Goal: Task Accomplishment & Management: Manage account settings

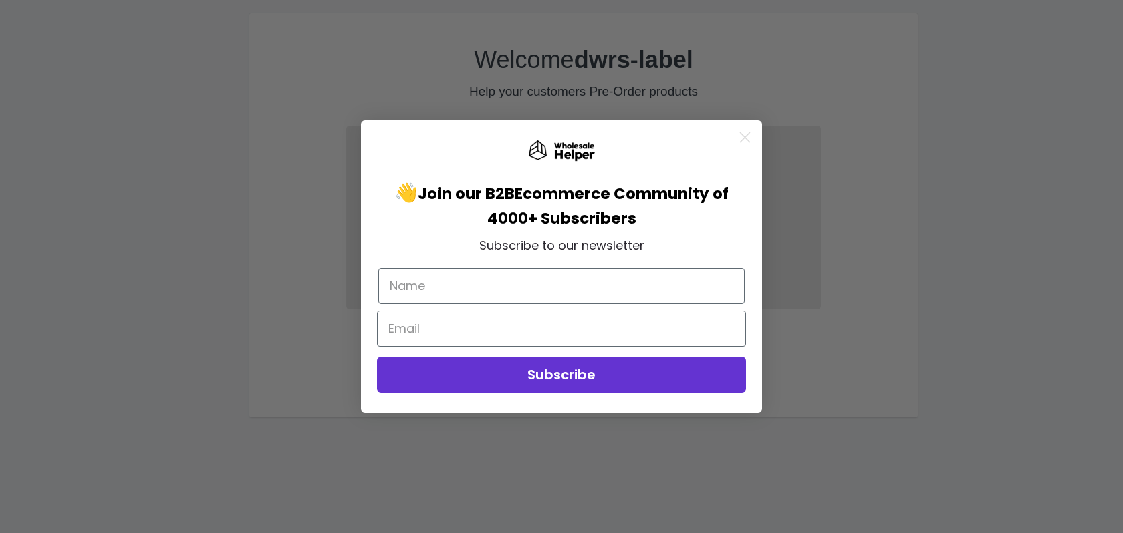
click at [744, 136] on circle "Close dialog" at bounding box center [745, 137] width 22 height 22
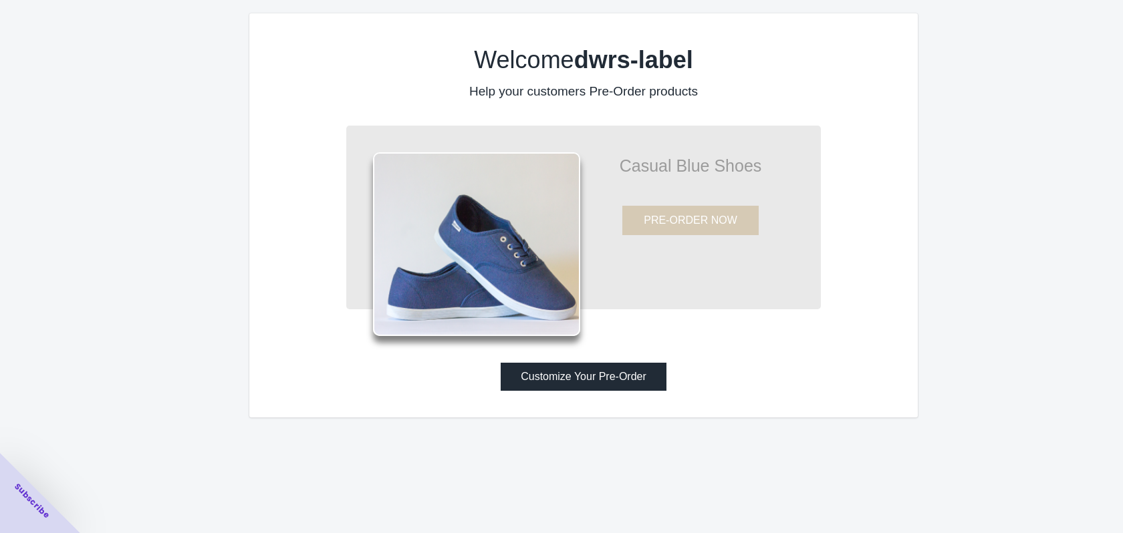
click at [612, 389] on button "Customize Your Pre-Order" at bounding box center [584, 377] width 166 height 28
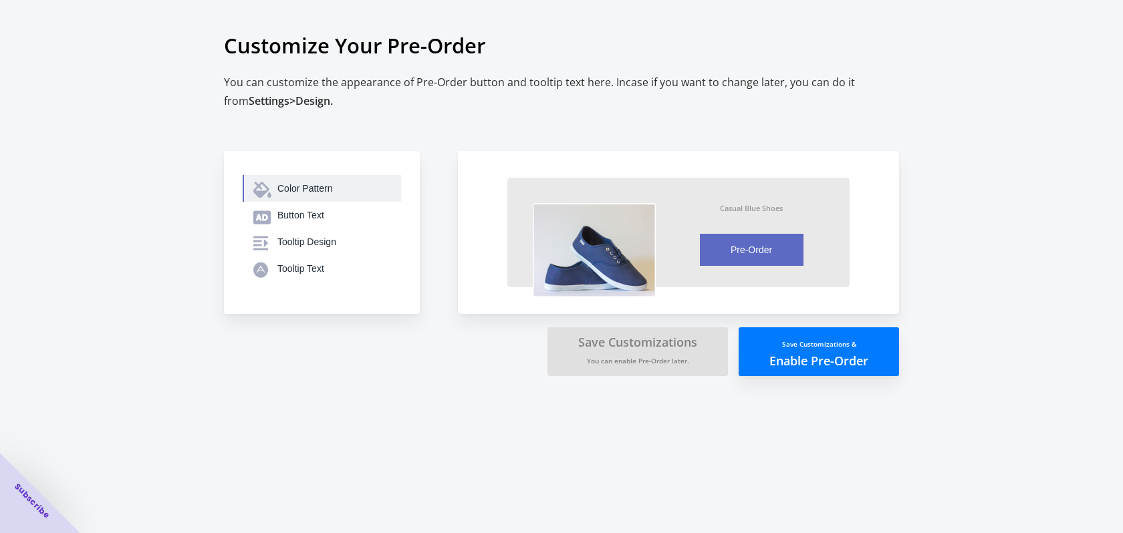
click at [320, 187] on div "Color Pattern" at bounding box center [333, 188] width 113 height 13
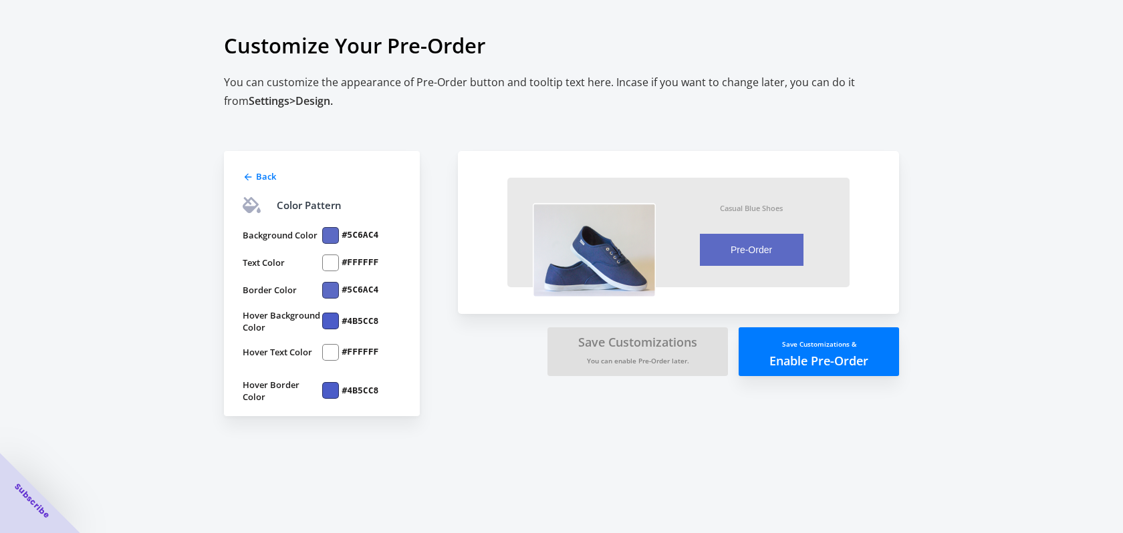
click at [329, 235] on div at bounding box center [330, 235] width 17 height 17
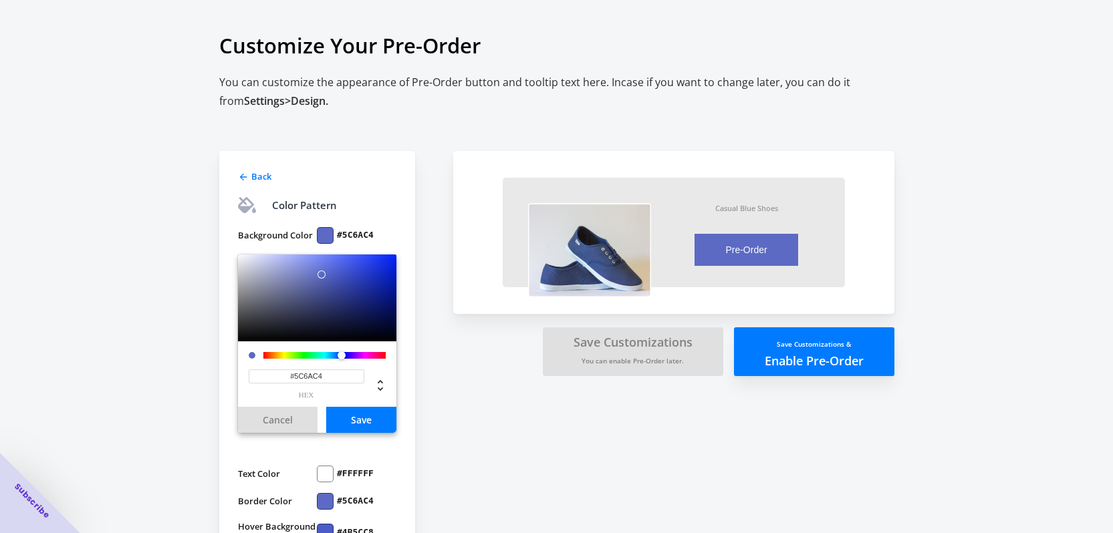
drag, startPoint x: 329, startPoint y: 372, endPoint x: 295, endPoint y: 371, distance: 33.4
click at [295, 371] on input "#5C6AC4" at bounding box center [307, 377] width 116 height 14
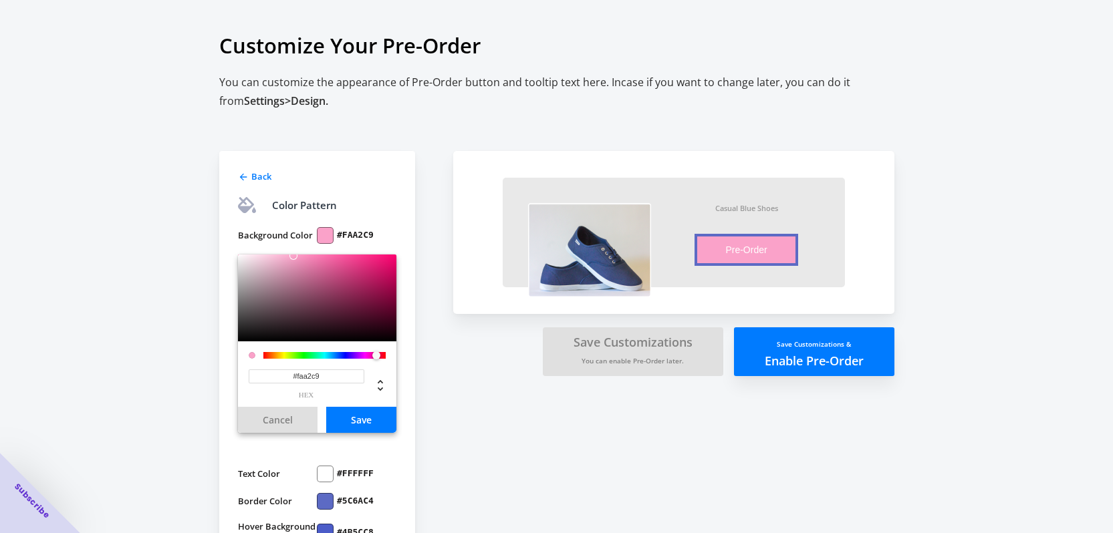
drag, startPoint x: 315, startPoint y: 376, endPoint x: 298, endPoint y: 374, distance: 16.8
click at [298, 374] on input "#faa2c9" at bounding box center [307, 377] width 116 height 14
type input "#FAA2C9"
click at [495, 422] on div "Back Color Pattern Background Color #FAA2C9 #FAA2C9 hex Cancel Save Text Color …" at bounding box center [550, 363] width 688 height 530
click at [384, 420] on button "Save" at bounding box center [361, 420] width 70 height 26
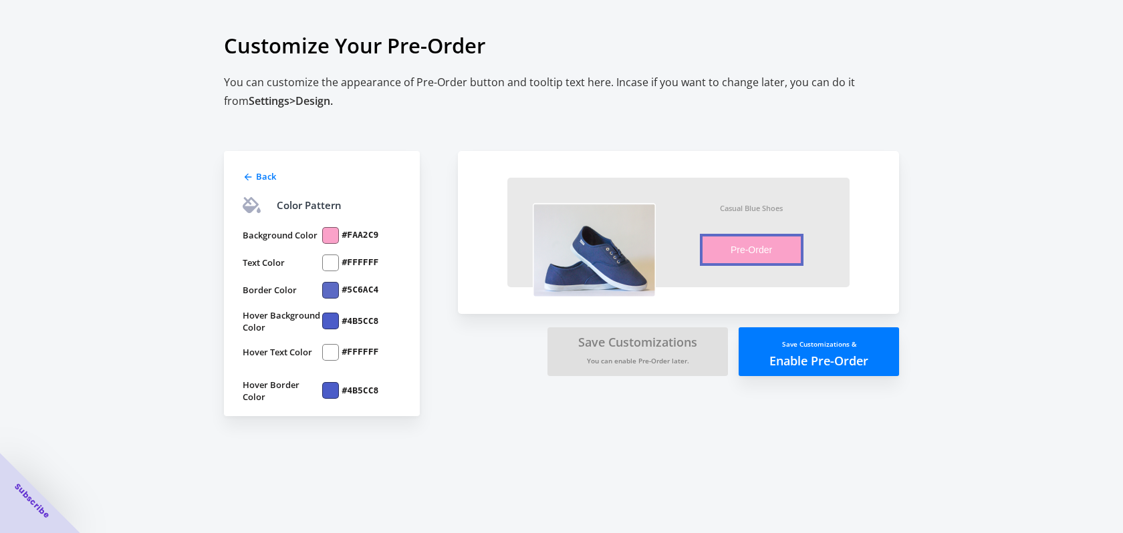
click at [331, 292] on div at bounding box center [330, 290] width 17 height 17
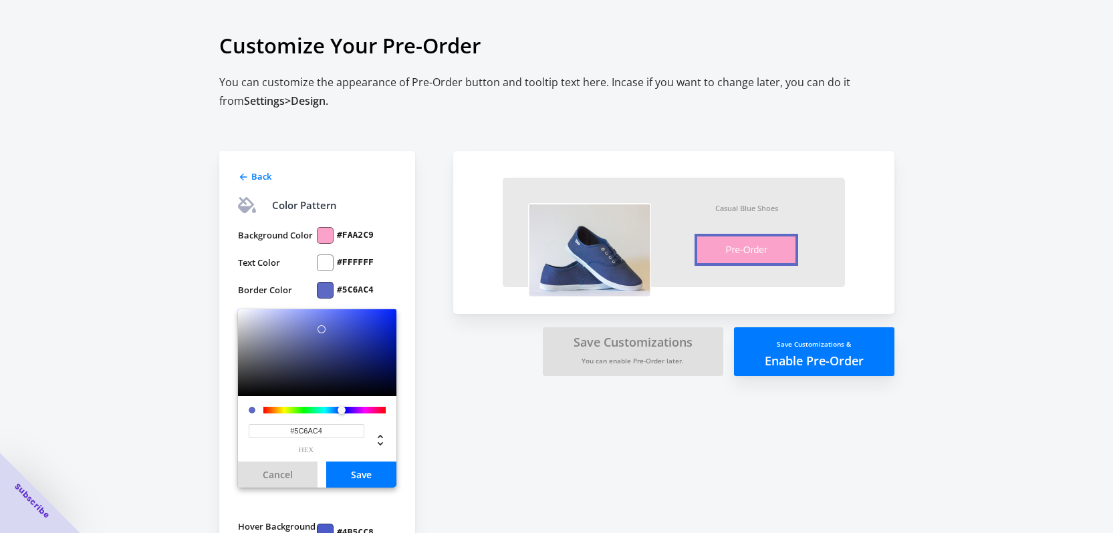
drag, startPoint x: 329, startPoint y: 434, endPoint x: 295, endPoint y: 424, distance: 34.7
click at [295, 424] on input "#5C6AC4" at bounding box center [307, 431] width 116 height 14
paste input "faa2c9"
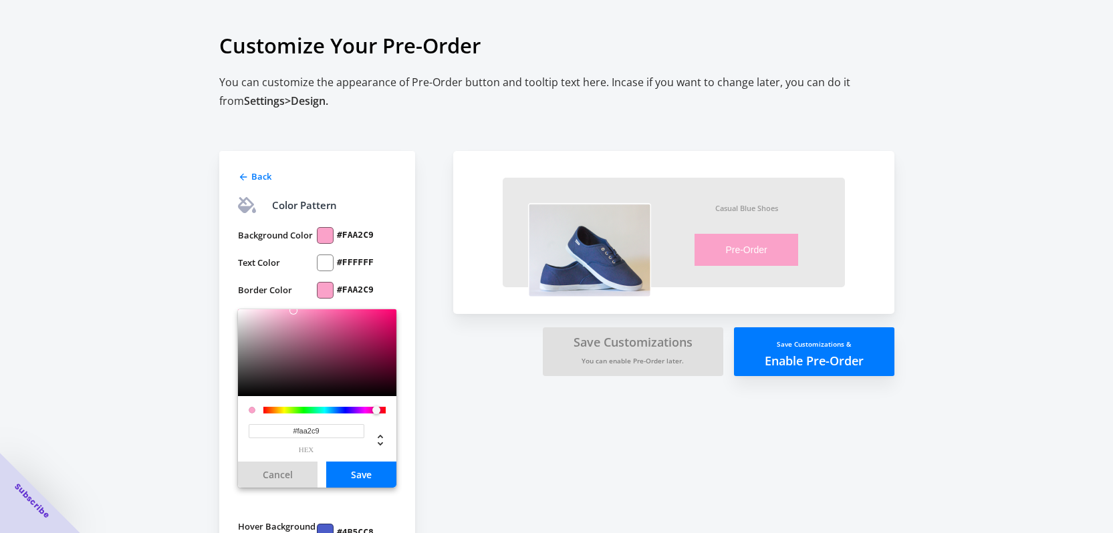
type input "#FAA2C9"
click at [360, 466] on button "Save" at bounding box center [361, 475] width 70 height 26
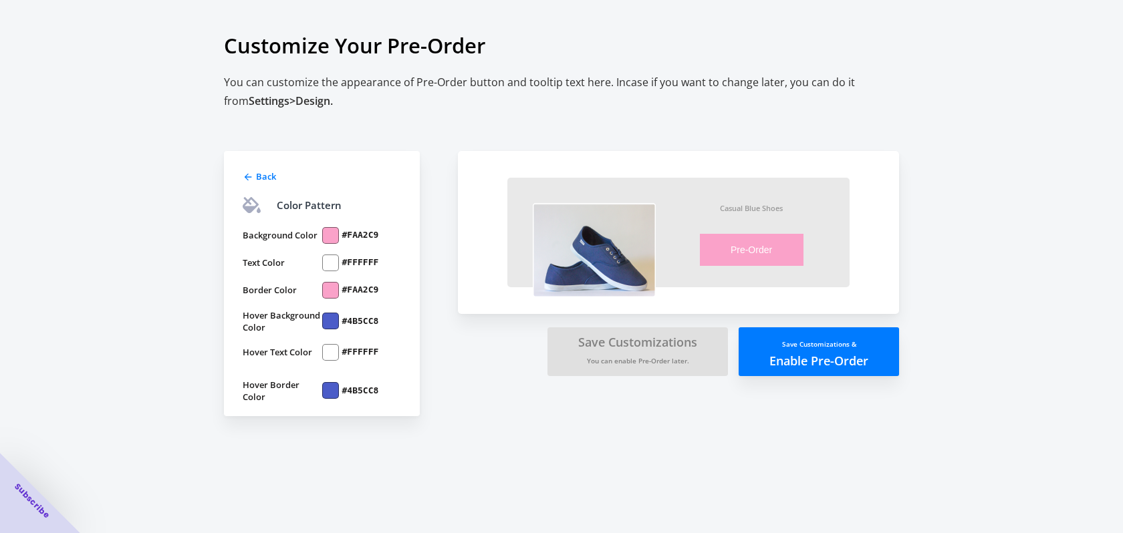
click at [335, 321] on div at bounding box center [330, 321] width 17 height 17
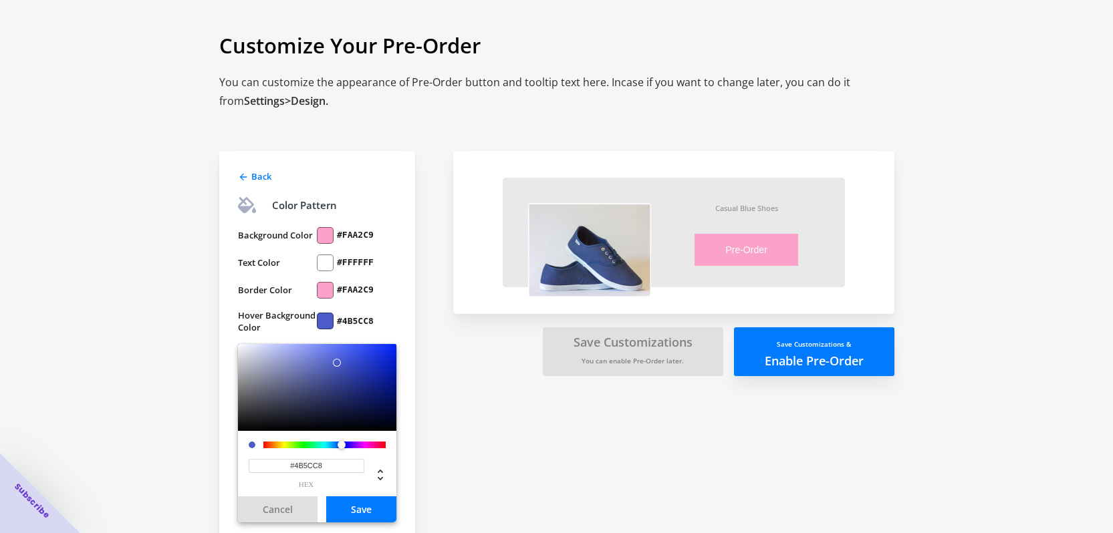
drag, startPoint x: 316, startPoint y: 469, endPoint x: 295, endPoint y: 461, distance: 22.8
click at [295, 461] on input "#4B5CC8" at bounding box center [307, 466] width 116 height 14
paste input "faa2c9"
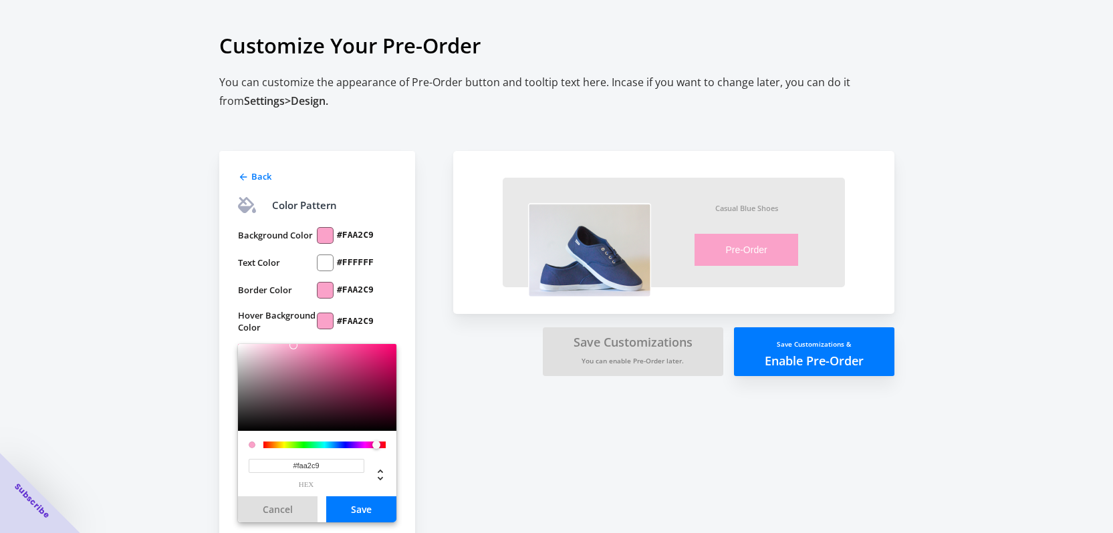
type input "#FAA2C9"
click at [364, 514] on button "Save" at bounding box center [361, 510] width 70 height 26
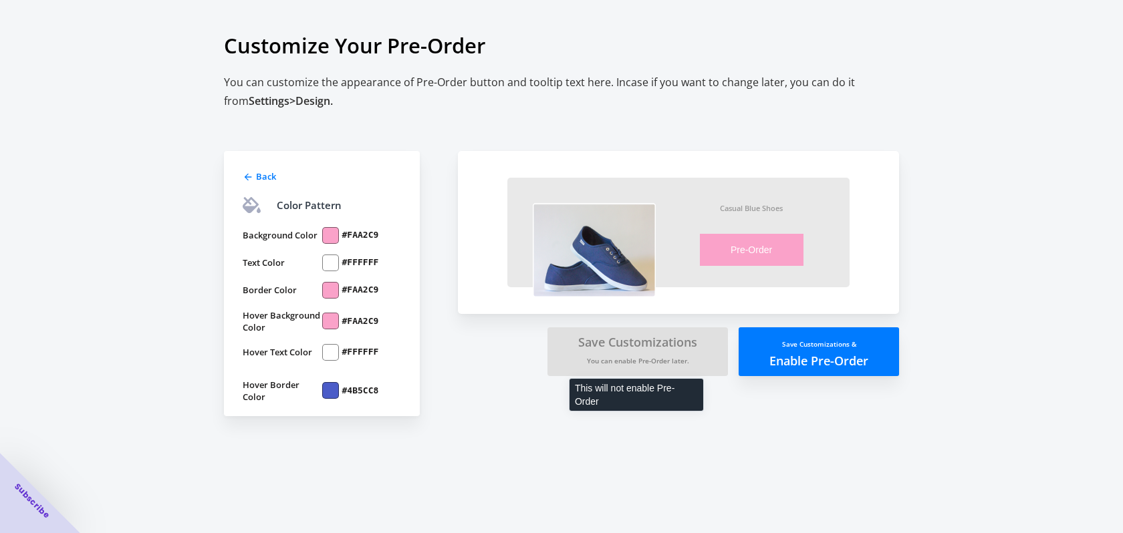
click at [662, 366] on button "Save Customizations You can enable Pre-Order later." at bounding box center [637, 351] width 180 height 49
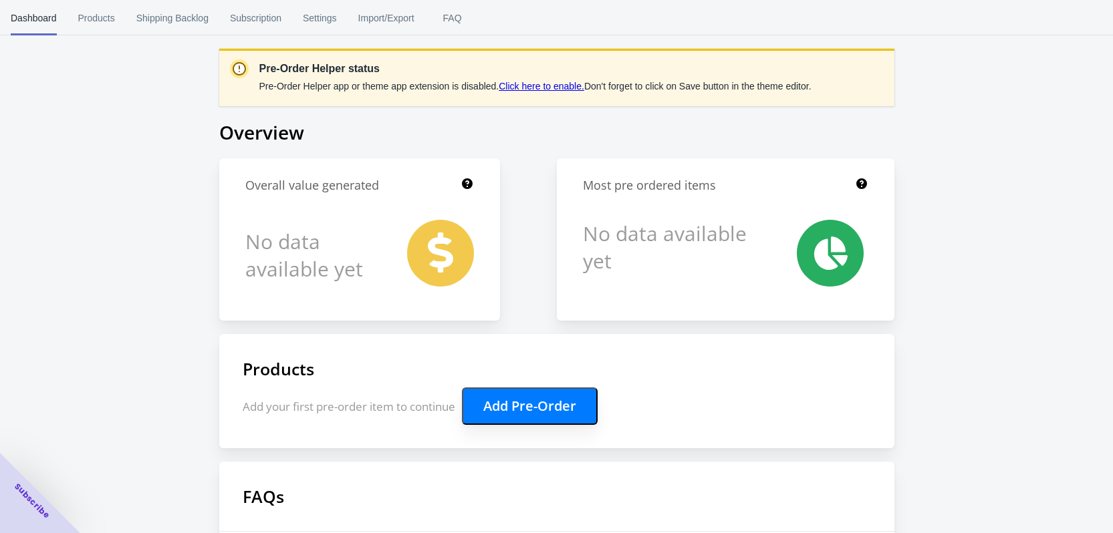
click at [545, 86] on link "Click here to enable." at bounding box center [542, 86] width 86 height 11
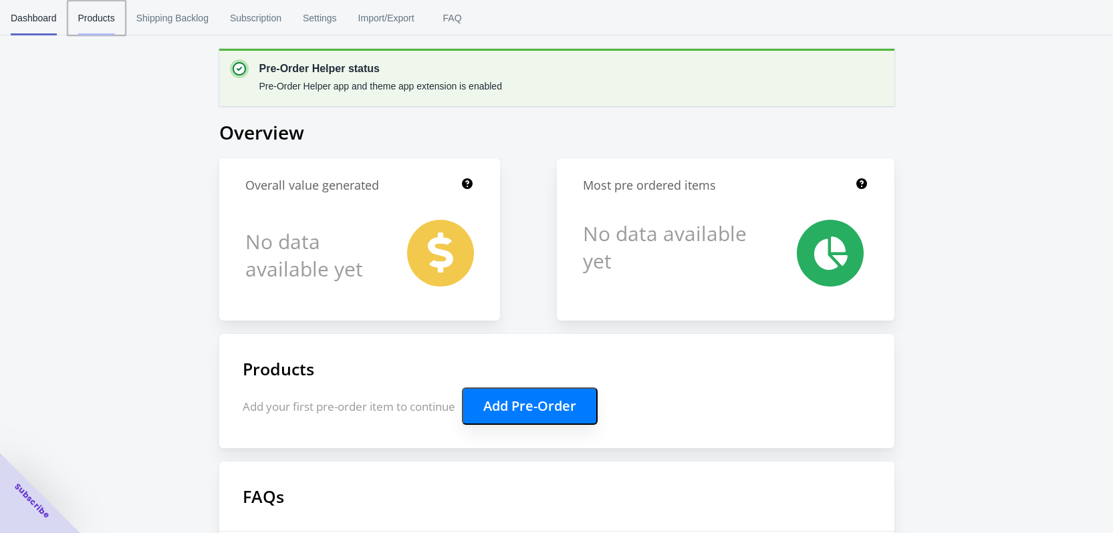
click at [86, 15] on span "Products" at bounding box center [96, 18] width 37 height 35
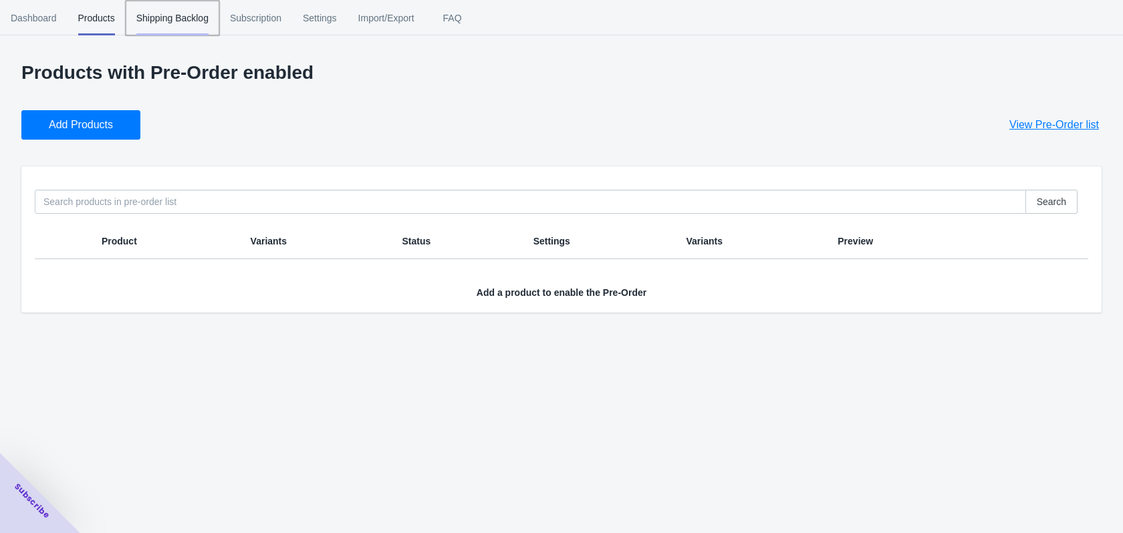
click at [164, 17] on span "Shipping Backlog" at bounding box center [172, 18] width 72 height 35
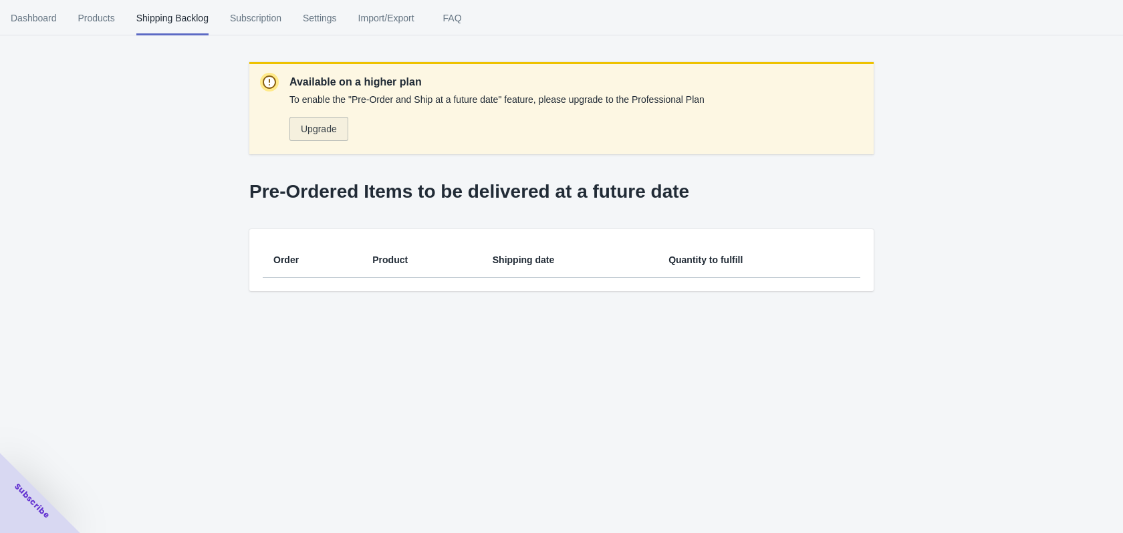
click at [325, 132] on span "Upgrade" at bounding box center [319, 129] width 36 height 11
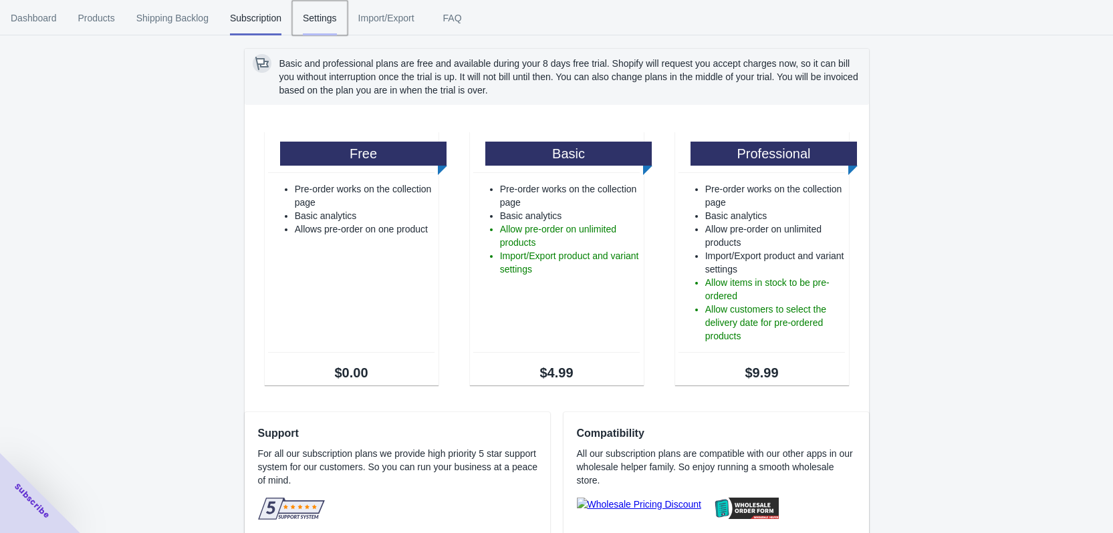
click at [327, 26] on span "Settings" at bounding box center [320, 18] width 34 height 35
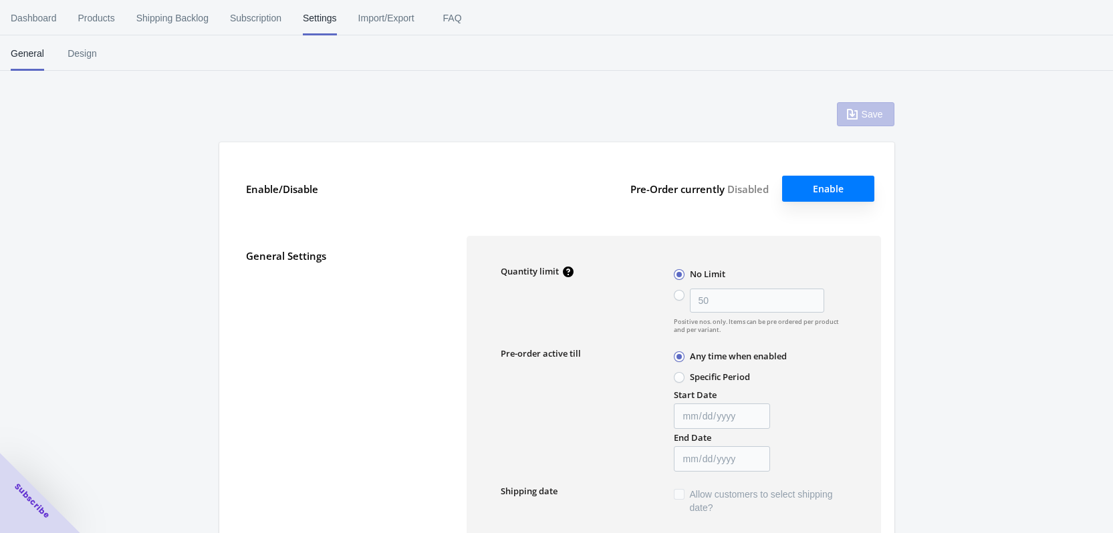
type input "50"
type textarea "Inventory level is <qty>. Some of the items will be pre-ordered."
type textarea "Only <qty> items left in stock."
type textarea "A maximum of <qty> products can be pre ordered."
click at [163, 17] on span "Shipping Backlog" at bounding box center [172, 18] width 72 height 35
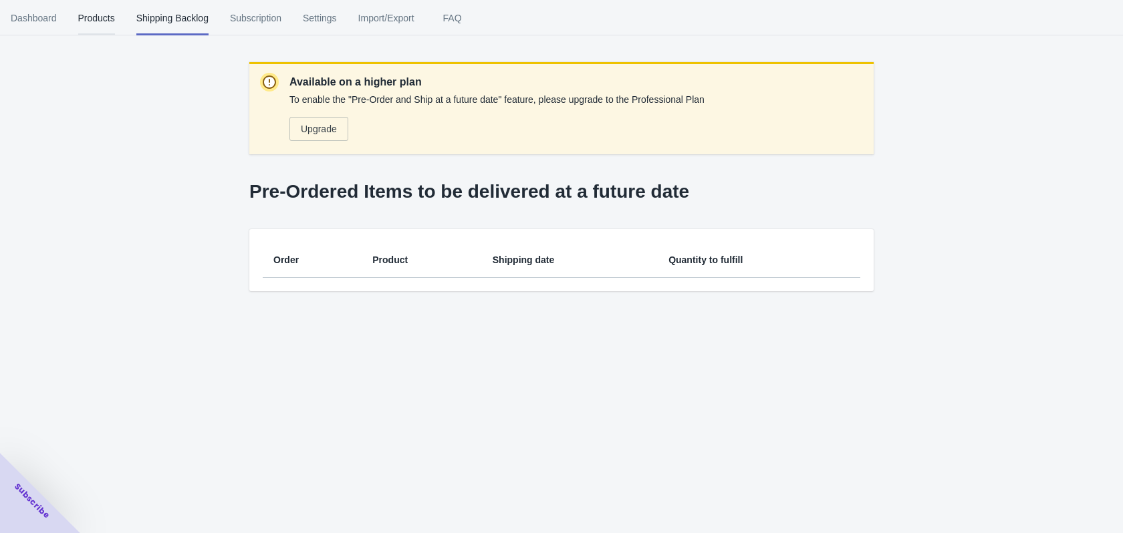
click at [98, 20] on span "Products" at bounding box center [96, 18] width 37 height 35
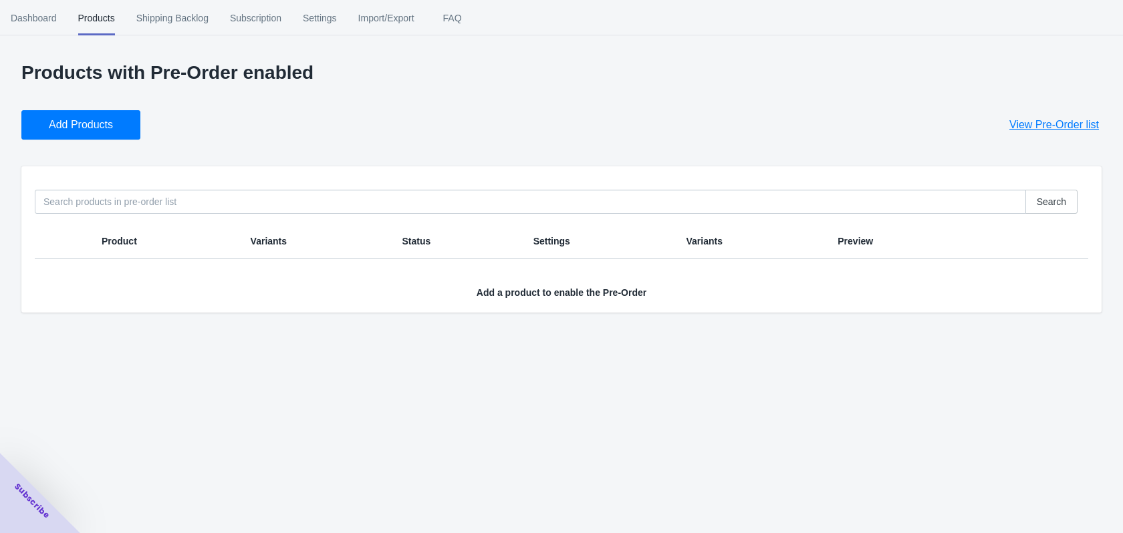
click at [109, 126] on span "Add Products" at bounding box center [81, 124] width 64 height 13
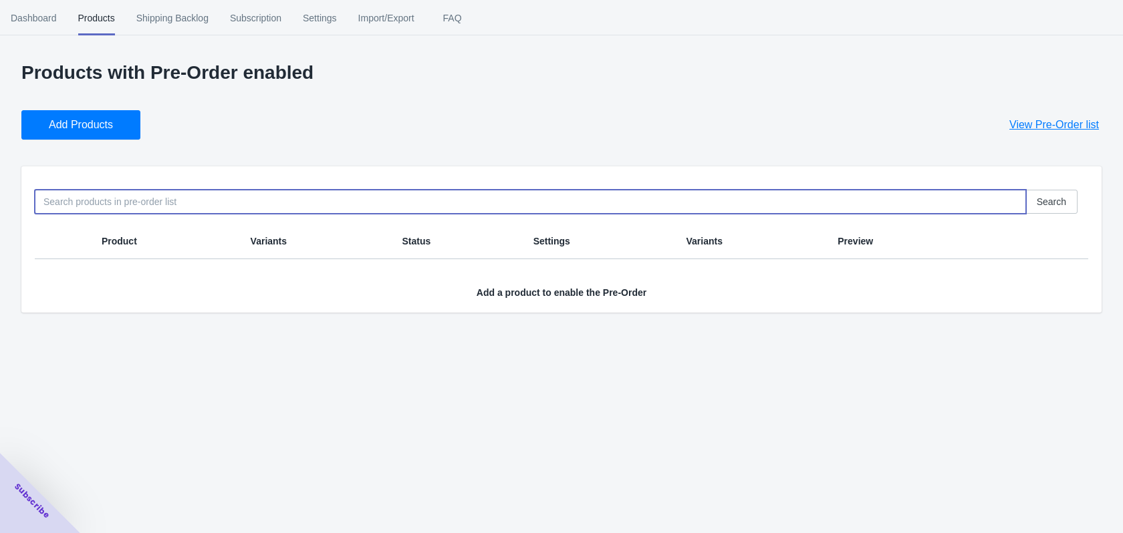
click at [176, 202] on input at bounding box center [530, 202] width 991 height 24
click at [86, 122] on span "Add Products" at bounding box center [81, 124] width 64 height 13
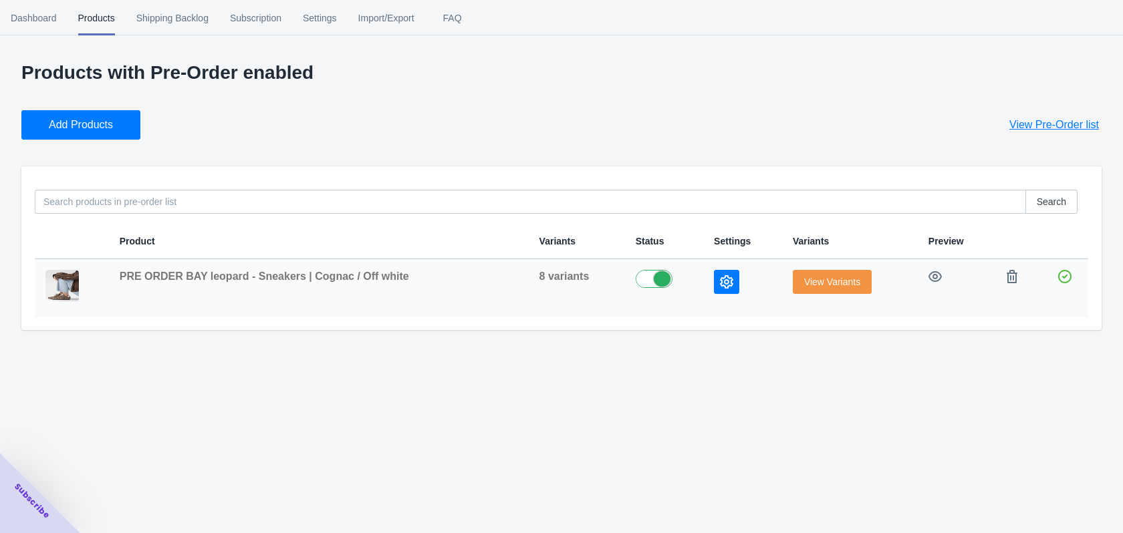
click at [720, 288] on icon "button" at bounding box center [726, 281] width 13 height 13
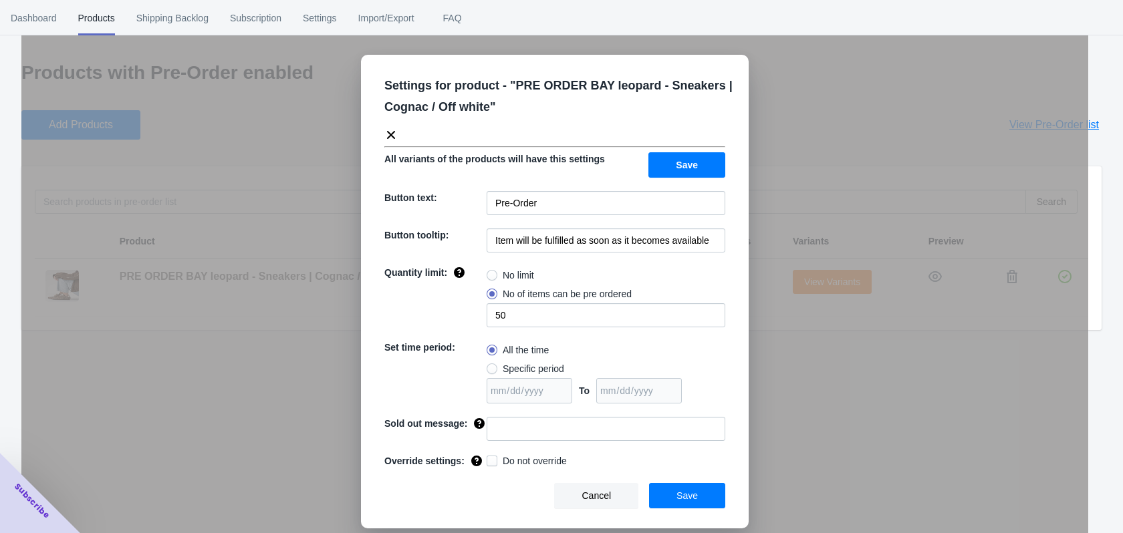
click at [389, 130] on icon at bounding box center [390, 134] width 13 height 13
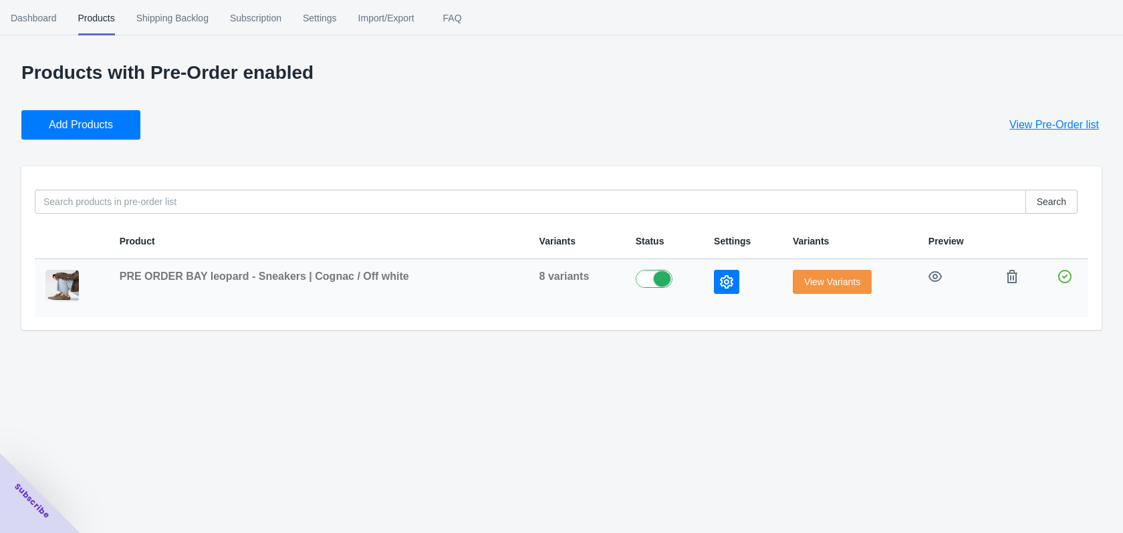
click at [828, 283] on span "View Variants" at bounding box center [832, 282] width 56 height 11
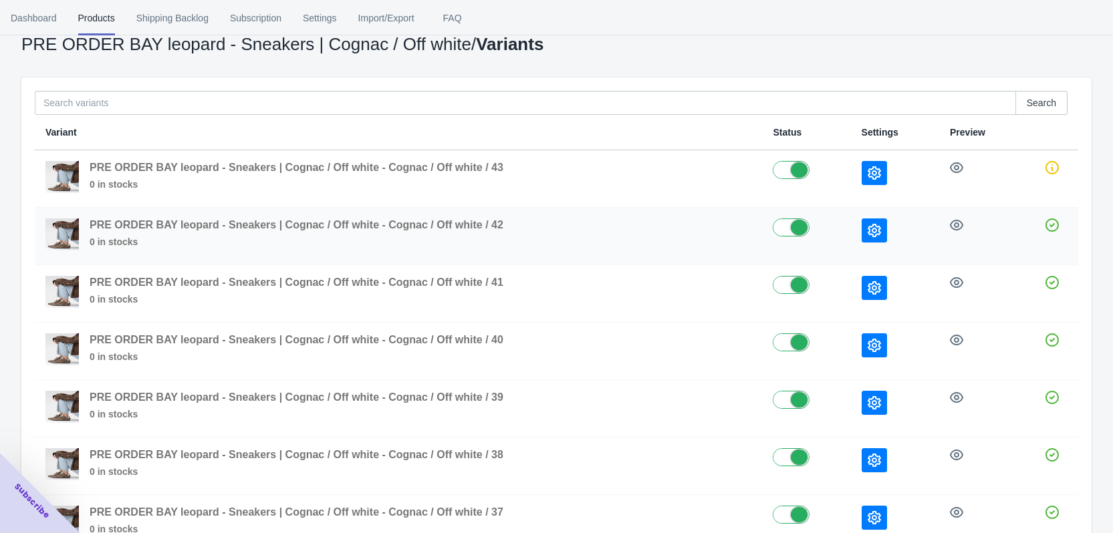
scroll to position [67, 0]
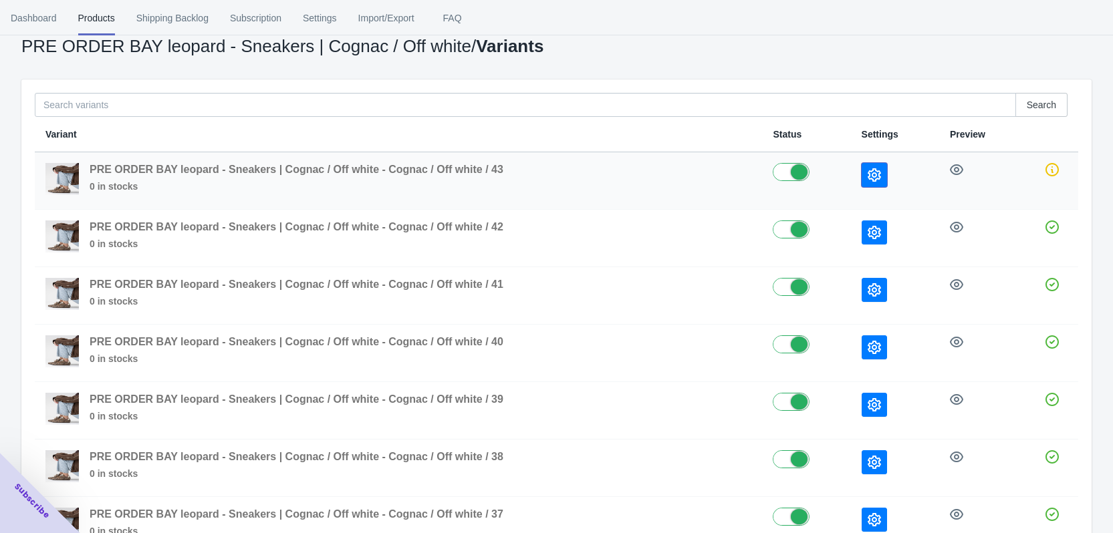
click at [865, 174] on button "button" at bounding box center [873, 175] width 25 height 24
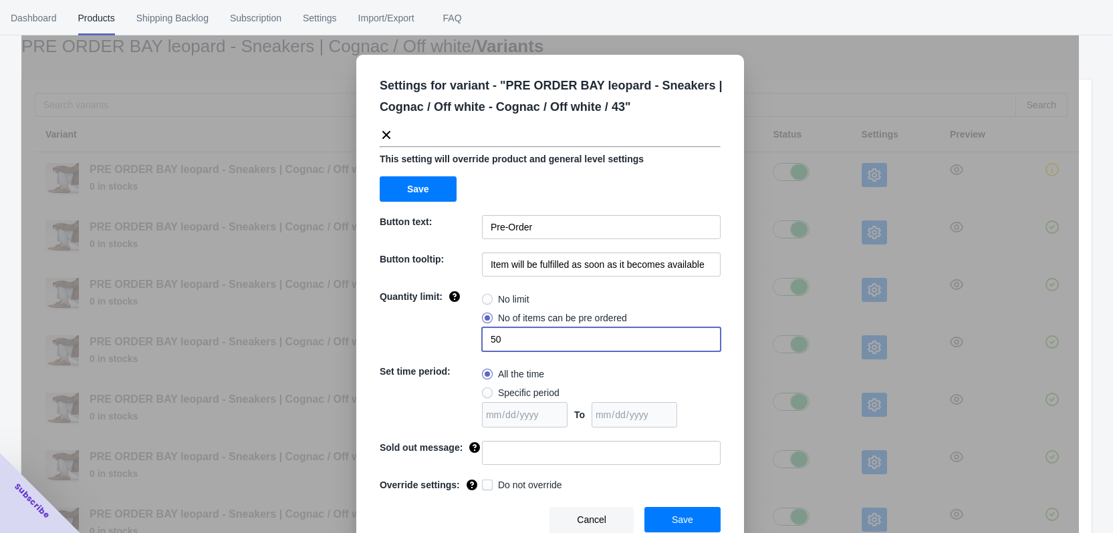
drag, startPoint x: 511, startPoint y: 343, endPoint x: 475, endPoint y: 342, distance: 35.4
click at [475, 342] on div "Quantity limit: No limit No of items can be pre ordered 50" at bounding box center [550, 320] width 341 height 61
click at [381, 132] on icon at bounding box center [386, 134] width 13 height 13
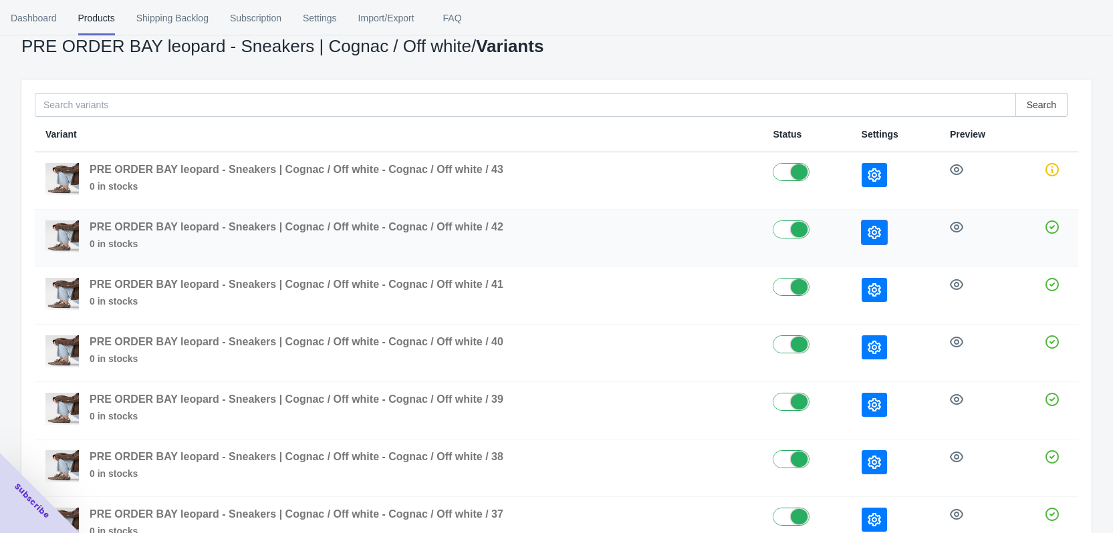
click at [873, 231] on icon "button" at bounding box center [873, 232] width 13 height 13
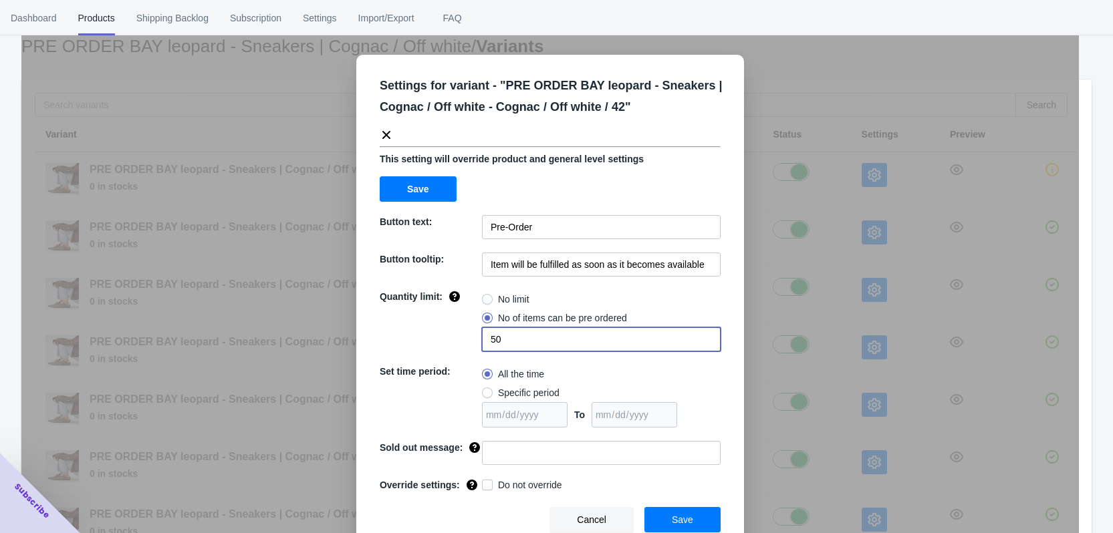
drag, startPoint x: 484, startPoint y: 342, endPoint x: 473, endPoint y: 342, distance: 11.4
click at [473, 342] on div "Quantity limit: No limit No of items can be pre ordered 50" at bounding box center [550, 320] width 341 height 61
type input "5"
radio input "true"
click at [485, 313] on span at bounding box center [487, 318] width 11 height 11
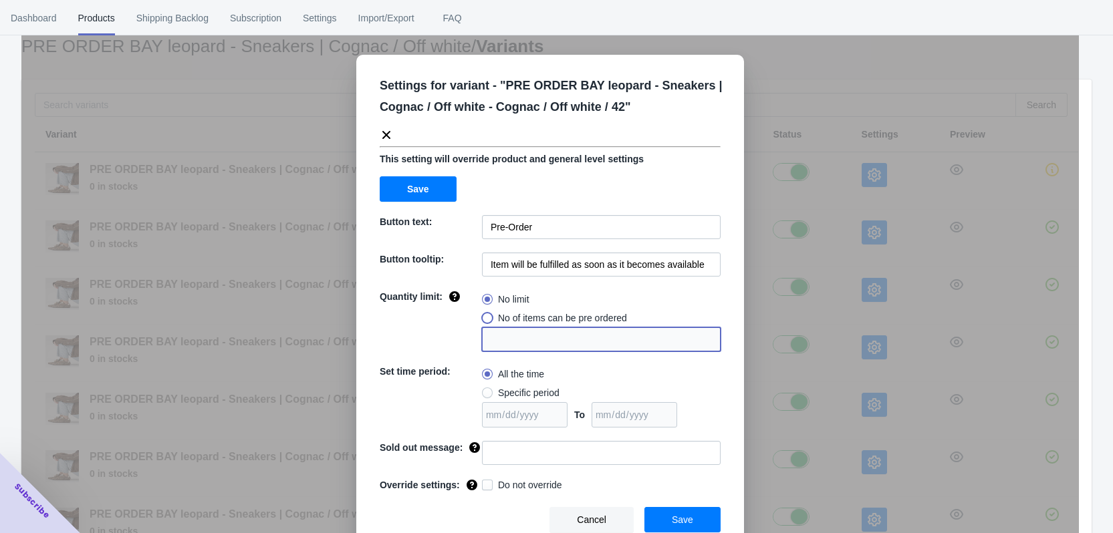
click at [485, 315] on input "No of items can be pre ordered" at bounding box center [485, 315] width 1 height 1
radio input "true"
type input "1"
click at [496, 341] on input "1" at bounding box center [601, 339] width 239 height 24
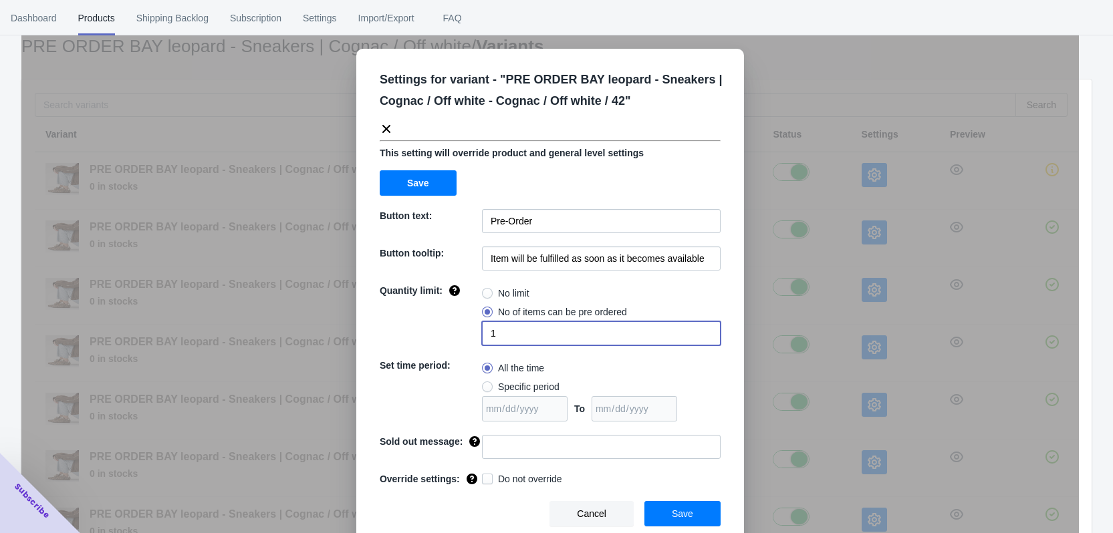
scroll to position [8, 0]
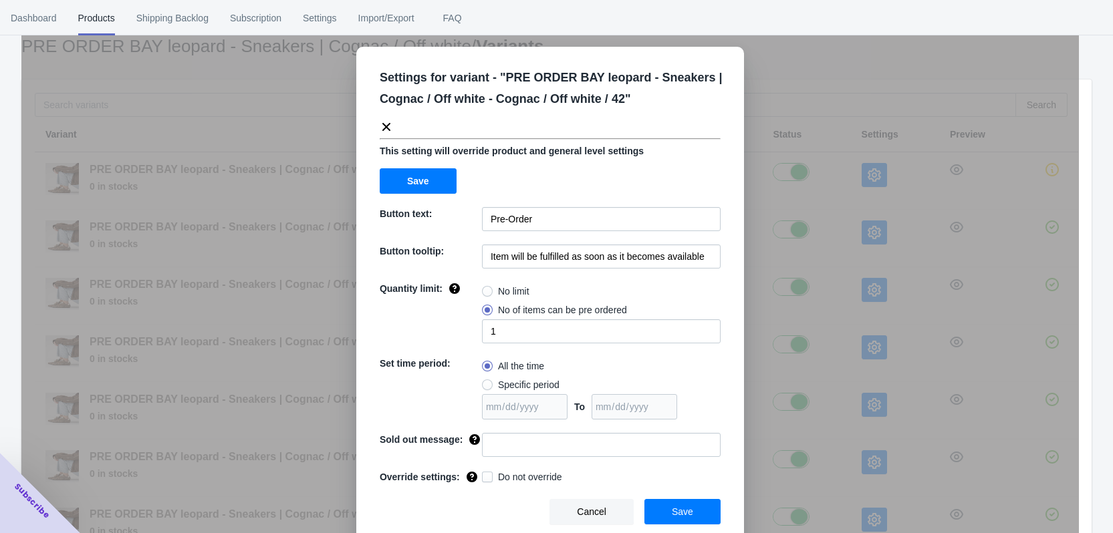
click at [677, 514] on span "Save" at bounding box center [682, 512] width 21 height 11
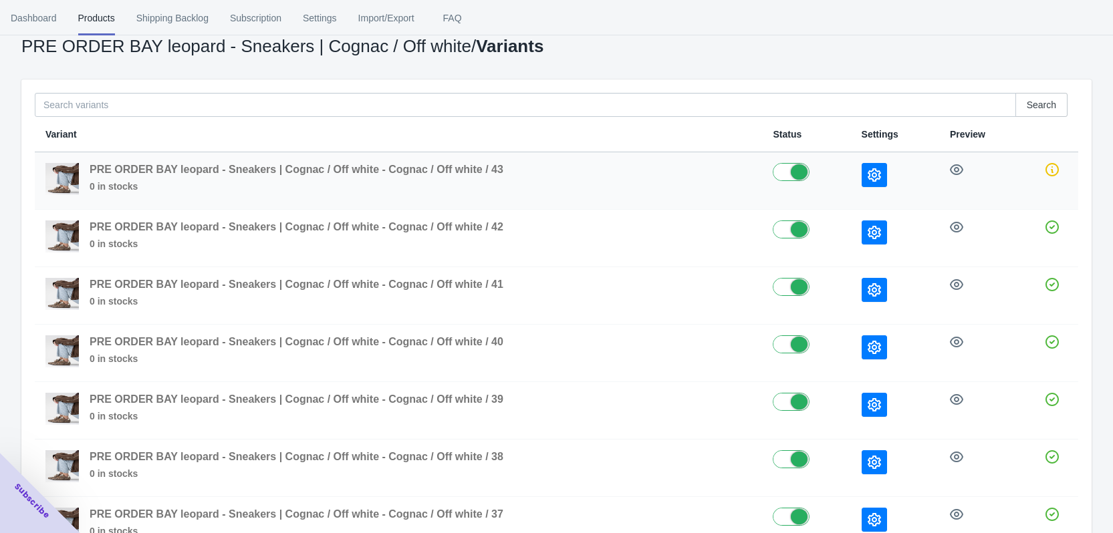
click at [788, 171] on label at bounding box center [806, 171] width 67 height 16
checkbox input "true"
click at [877, 176] on icon "button" at bounding box center [873, 174] width 13 height 13
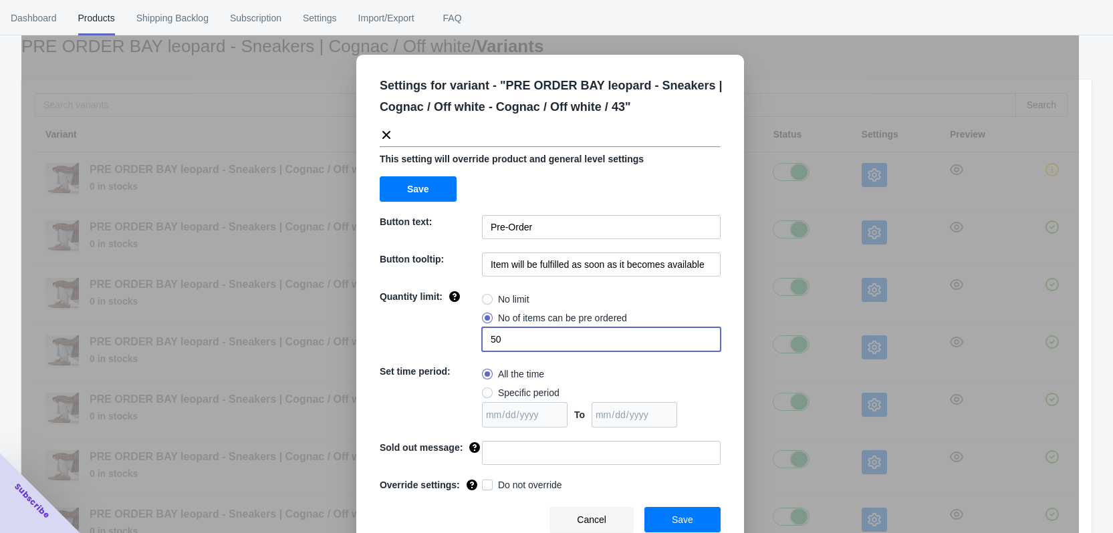
drag, startPoint x: 514, startPoint y: 339, endPoint x: 466, endPoint y: 339, distance: 48.1
click at [466, 339] on div "Quantity limit: No limit No of items can be pre ordered 50" at bounding box center [550, 320] width 341 height 61
type input "1"
click at [696, 515] on button "Save" at bounding box center [682, 519] width 76 height 25
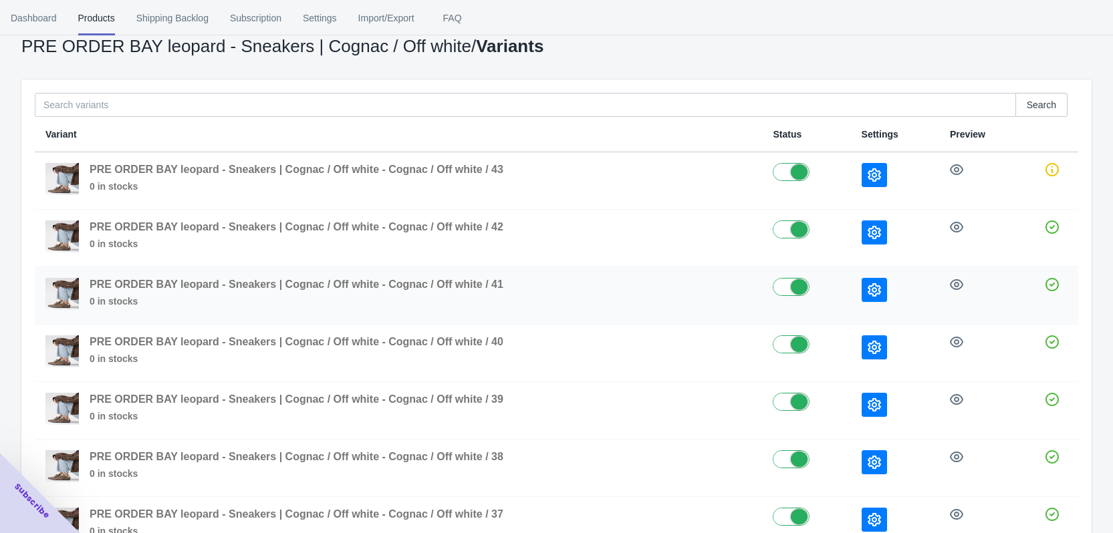
click at [799, 283] on label at bounding box center [806, 286] width 67 height 16
checkbox input "false"
click at [799, 350] on label at bounding box center [806, 343] width 67 height 16
checkbox input "false"
click at [799, 408] on label at bounding box center [806, 401] width 67 height 16
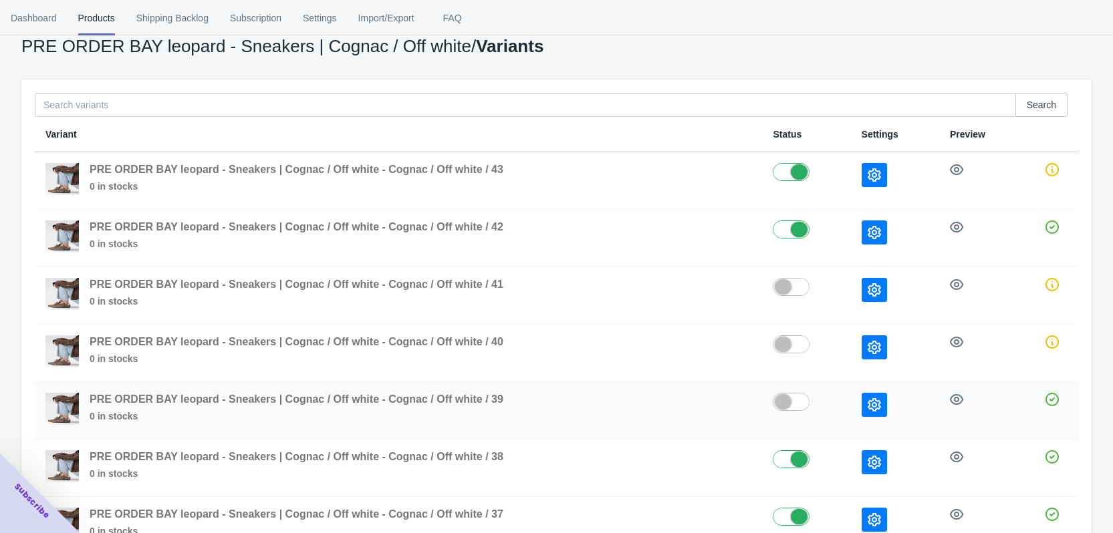
checkbox input "false"
click at [795, 458] on label at bounding box center [806, 458] width 67 height 16
checkbox input "false"
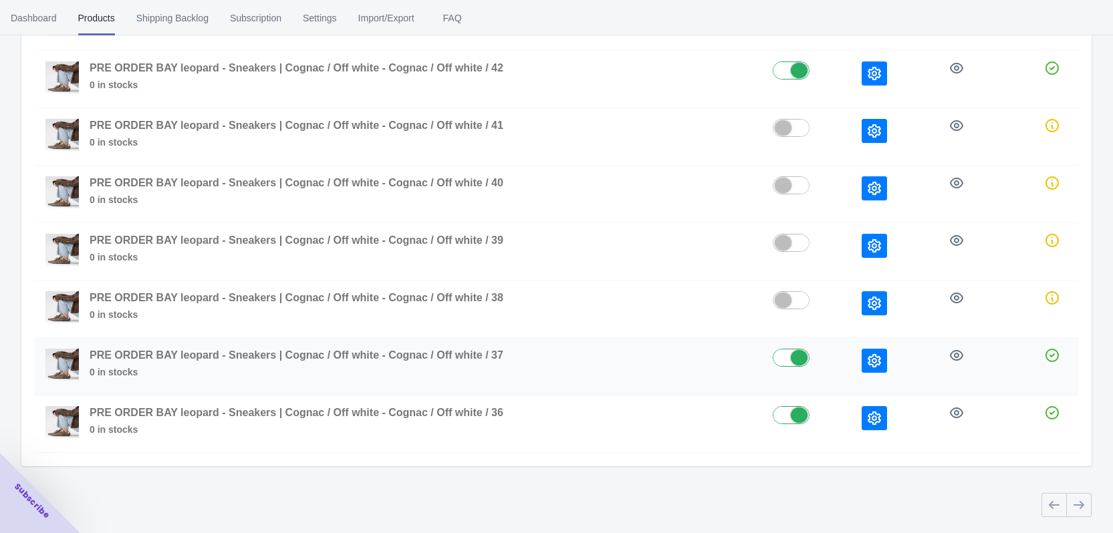
scroll to position [227, 0]
click at [791, 349] on label at bounding box center [806, 356] width 67 height 16
checkbox input "false"
click at [799, 419] on label at bounding box center [806, 414] width 67 height 16
checkbox input "false"
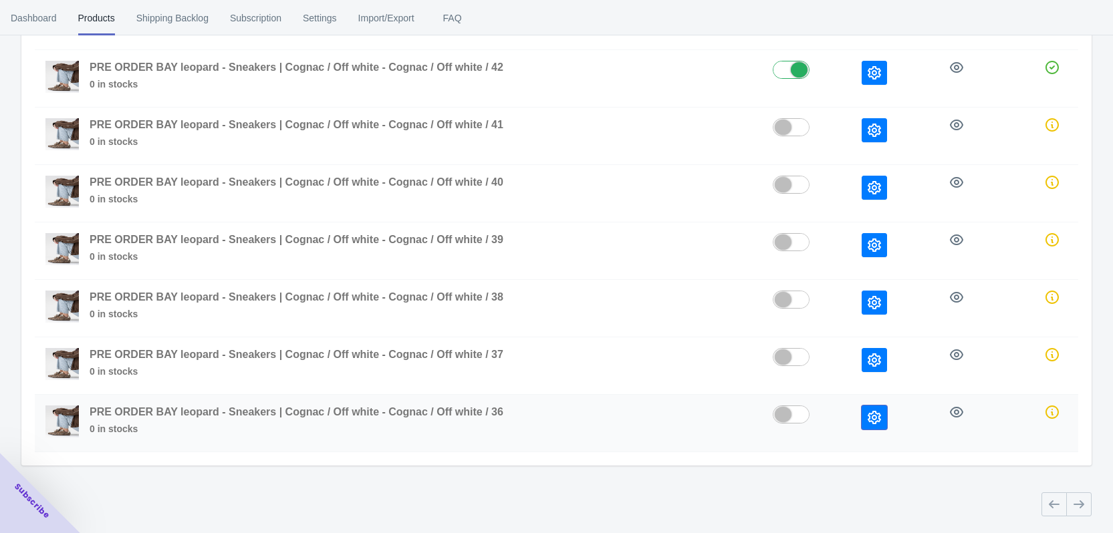
click at [869, 419] on icon "button" at bounding box center [873, 417] width 13 height 13
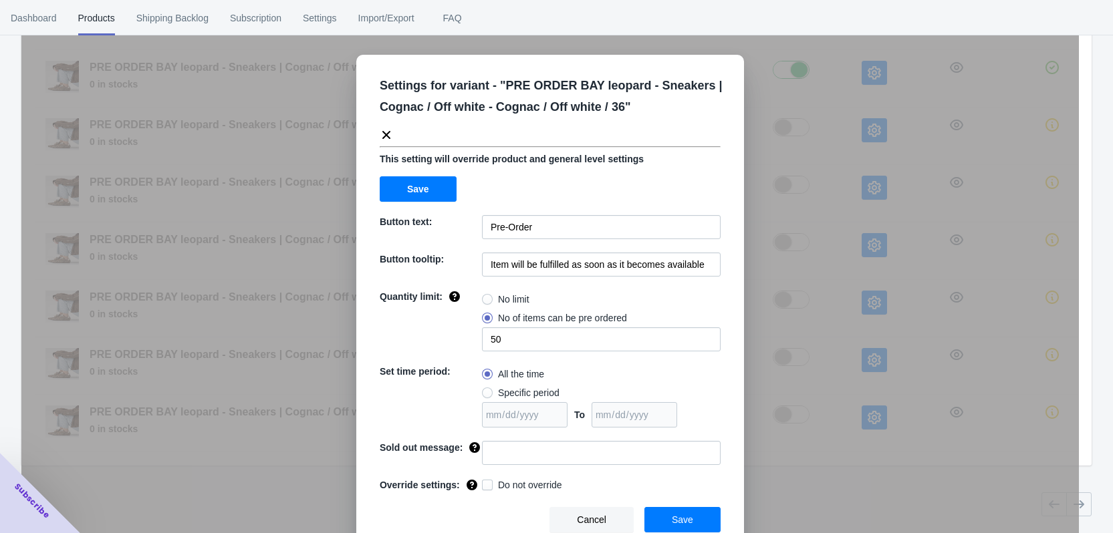
click at [818, 168] on div "Settings for variant - " PRE ORDER BAY leopard - Sneakers | Cognac / Off white …" at bounding box center [549, 299] width 1057 height 533
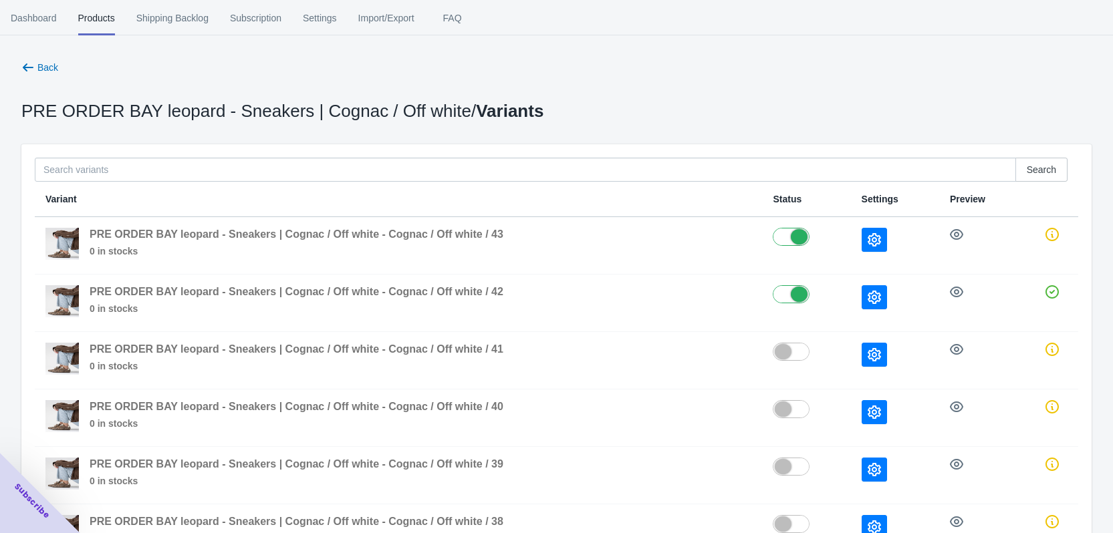
scroll to position [0, 0]
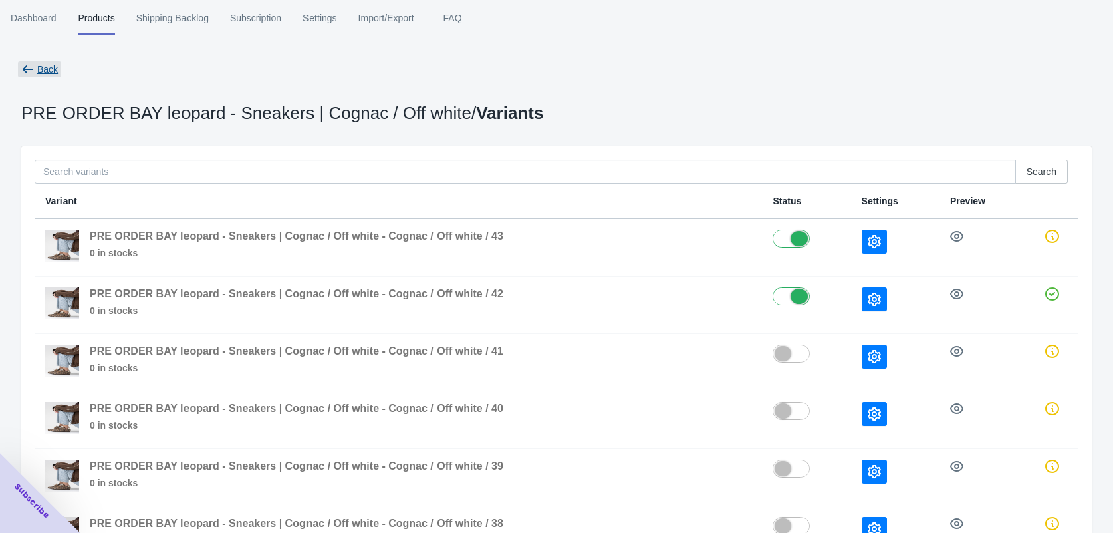
click at [35, 74] on span "Back" at bounding box center [39, 69] width 43 height 16
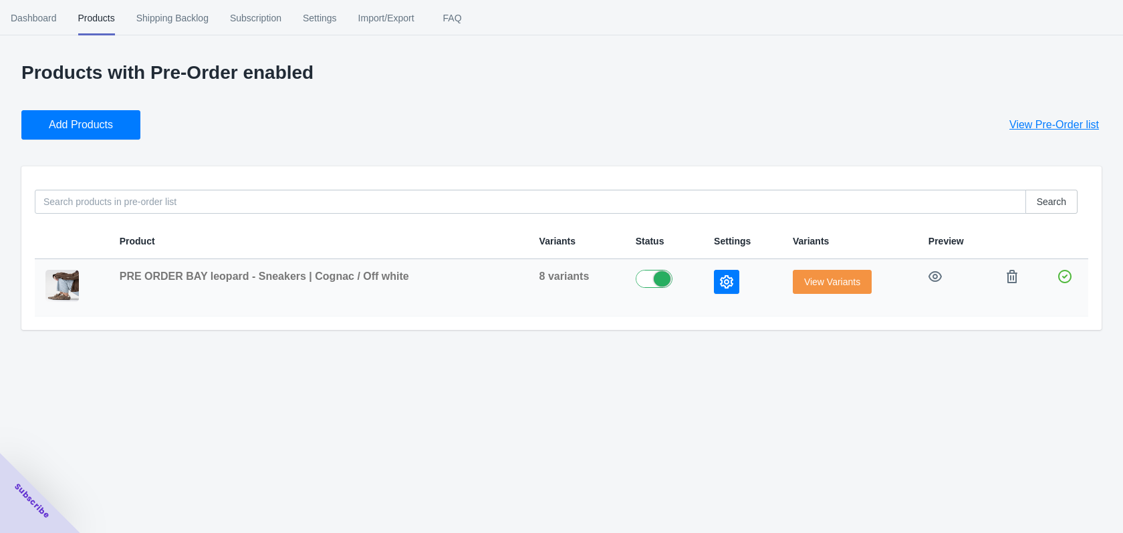
click at [829, 285] on span "View Variants" at bounding box center [832, 282] width 56 height 11
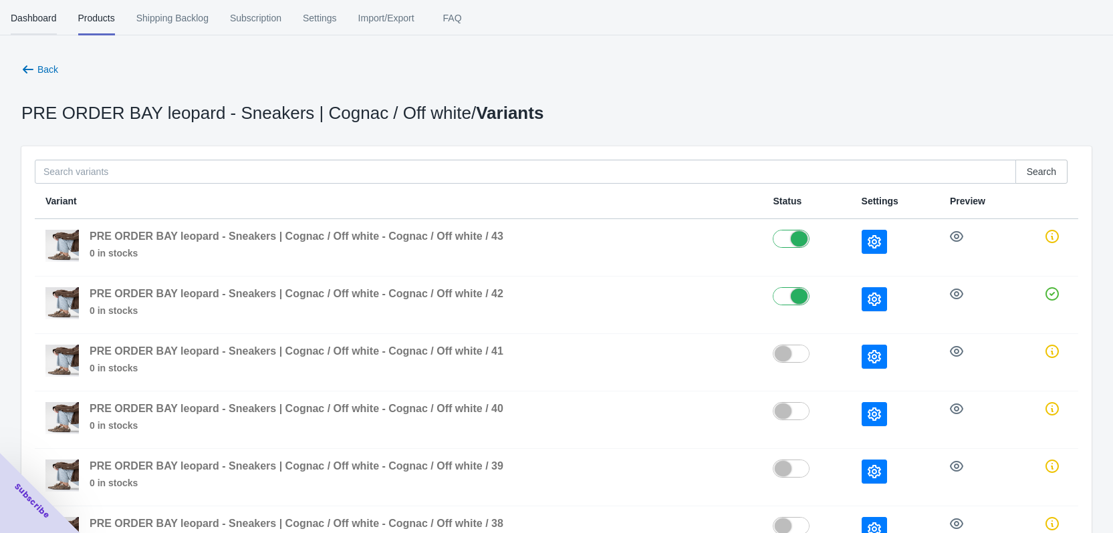
click at [43, 16] on span "Dashboard" at bounding box center [34, 18] width 46 height 35
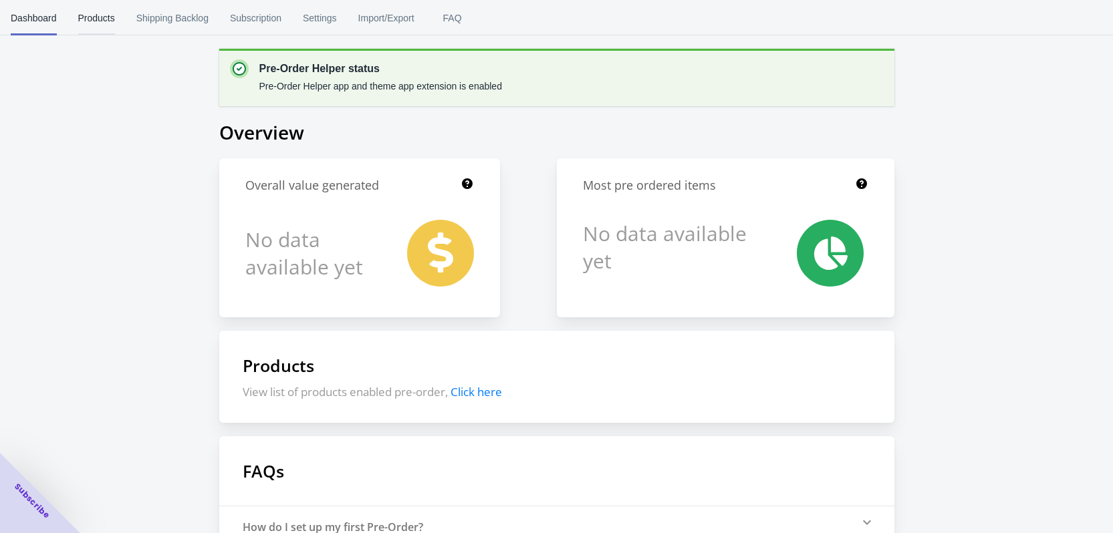
click at [103, 13] on span "Products" at bounding box center [96, 18] width 37 height 35
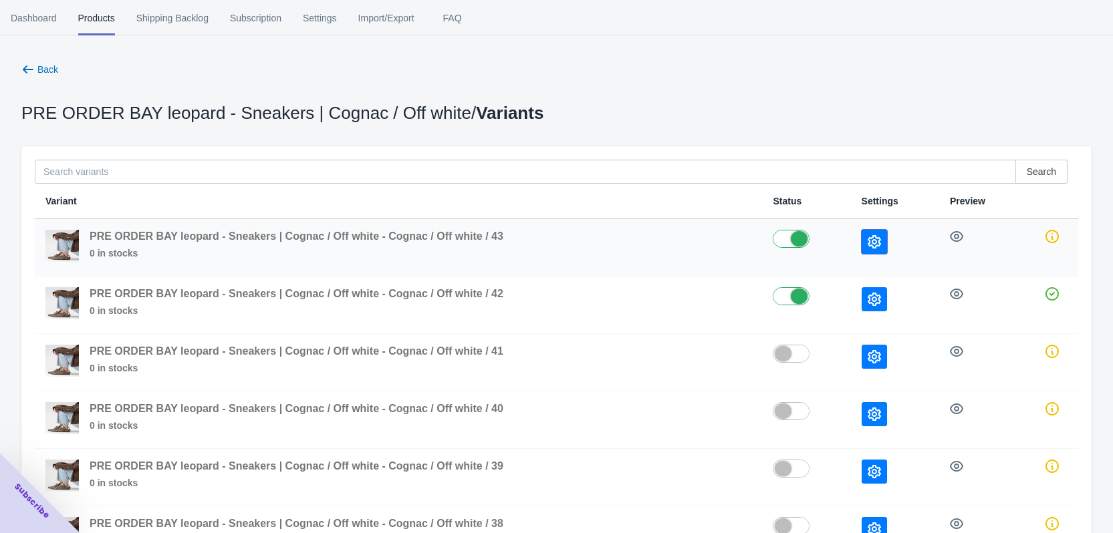
click at [867, 241] on icon "button" at bounding box center [873, 241] width 13 height 13
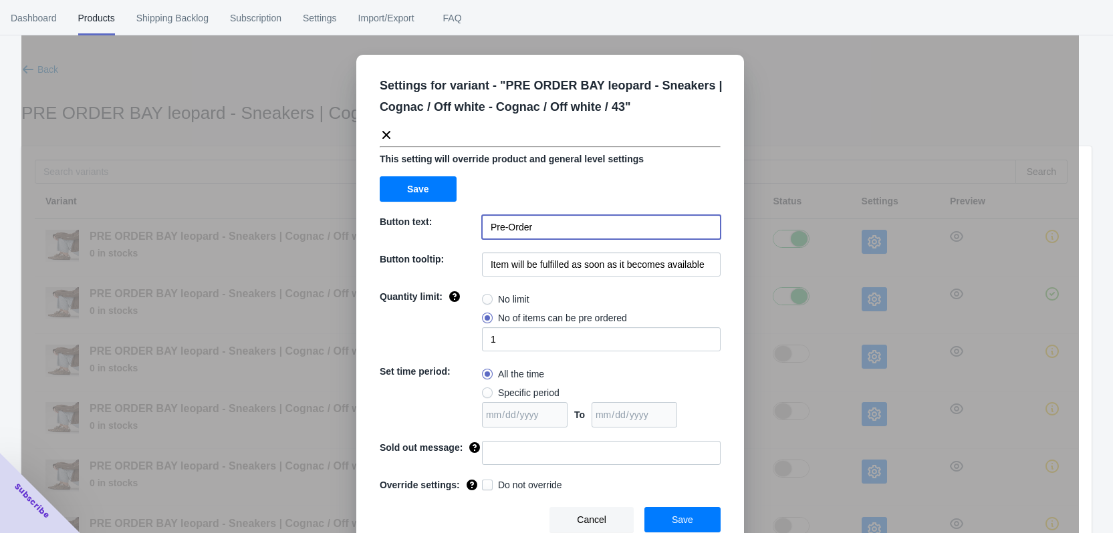
drag, startPoint x: 507, startPoint y: 227, endPoint x: 391, endPoint y: 227, distance: 116.3
click at [391, 227] on div "Button text: Pre-Order" at bounding box center [550, 227] width 341 height 24
type input "PRE ORDER"
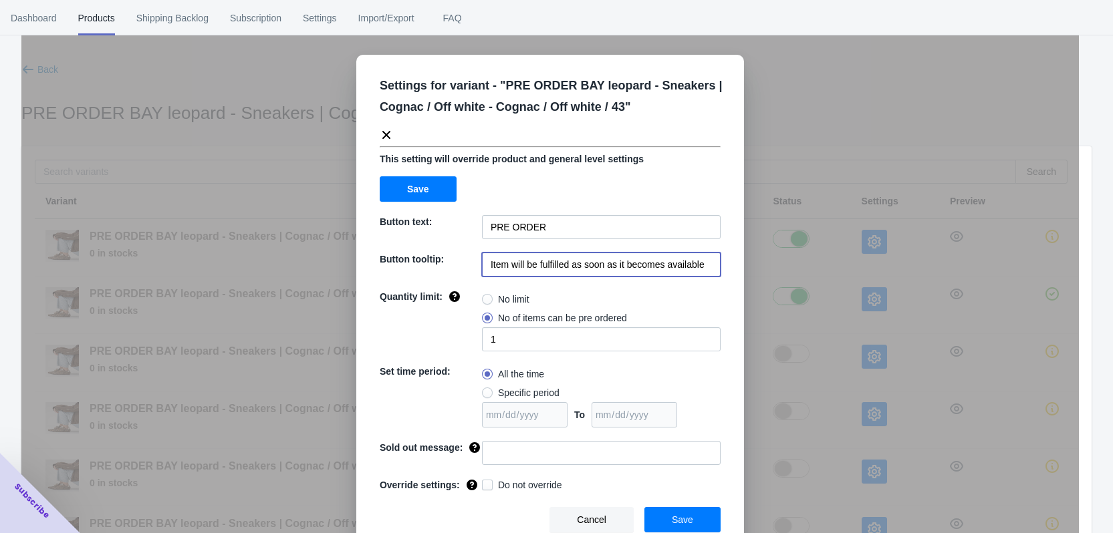
drag, startPoint x: 702, startPoint y: 263, endPoint x: 434, endPoint y: 265, distance: 267.3
click at [434, 265] on div "Button tooltip: Item will be fulfilled as soon as it becomes available" at bounding box center [550, 265] width 341 height 24
paste input "Het artikel wordt verzonden zodra het beschikbaar is."
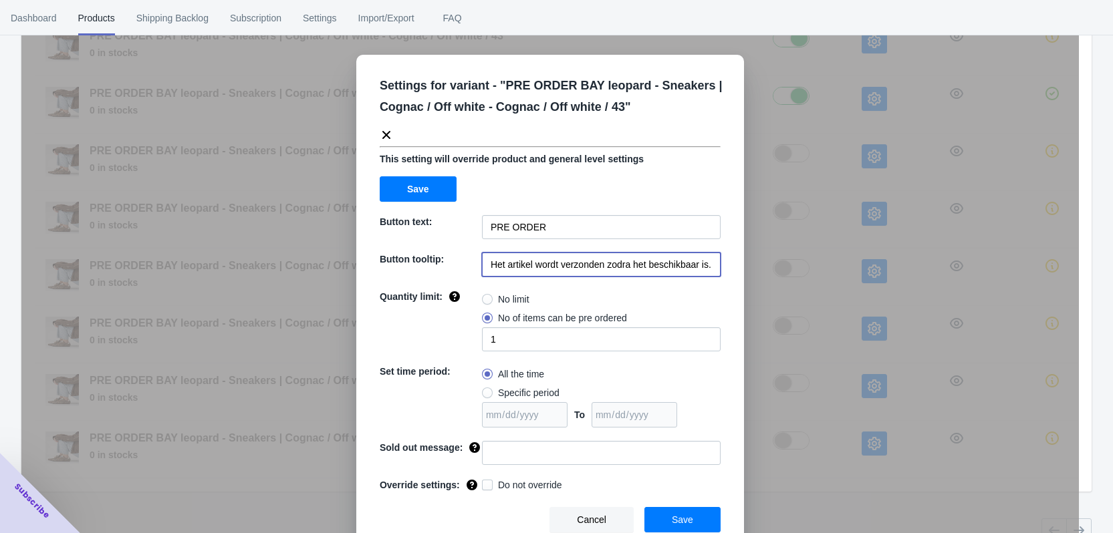
type input "Het artikel wordt verzonden zodra het beschikbaar is."
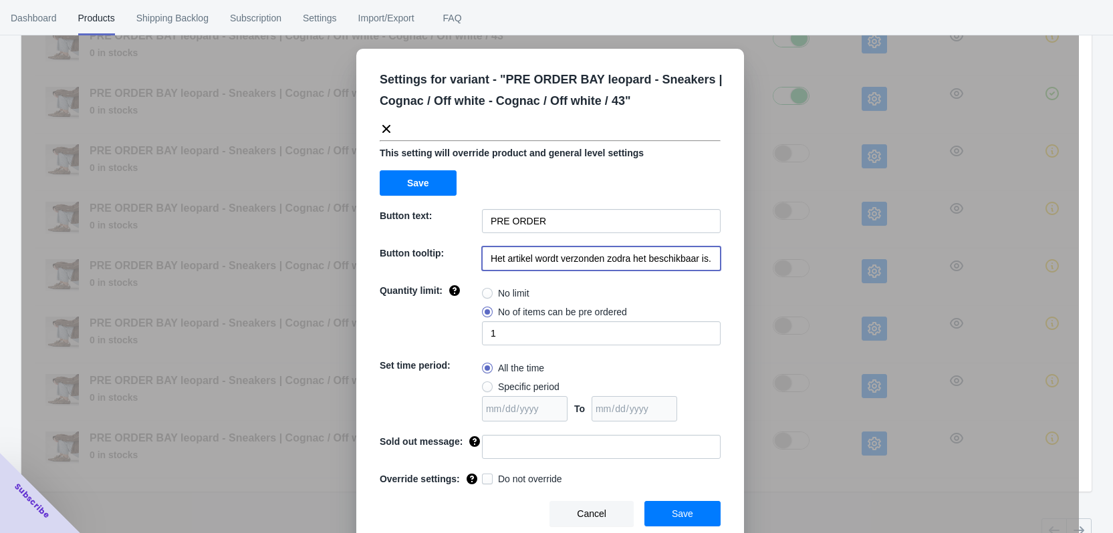
scroll to position [8, 0]
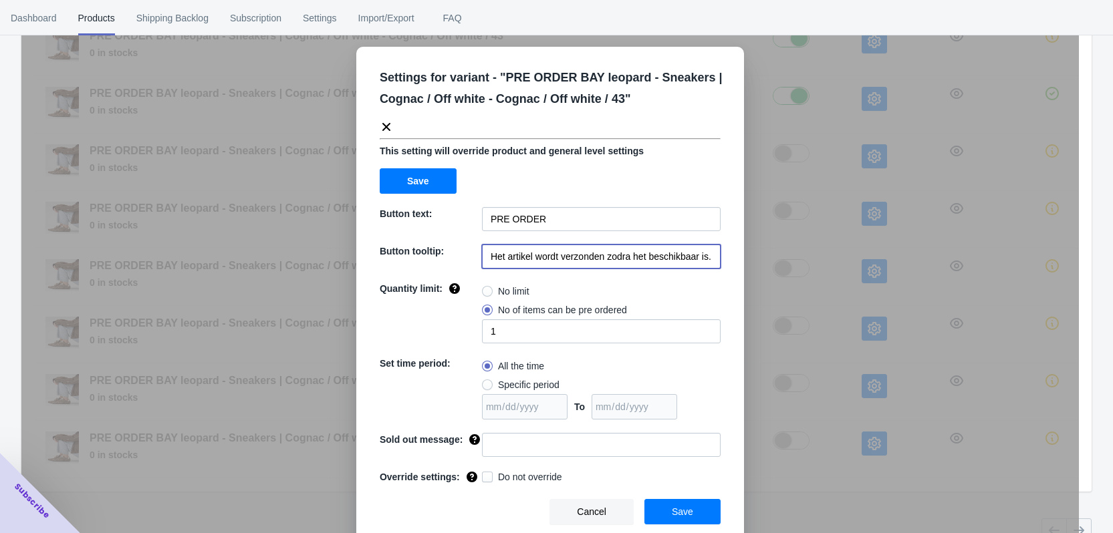
click at [692, 516] on button "Save" at bounding box center [682, 511] width 76 height 25
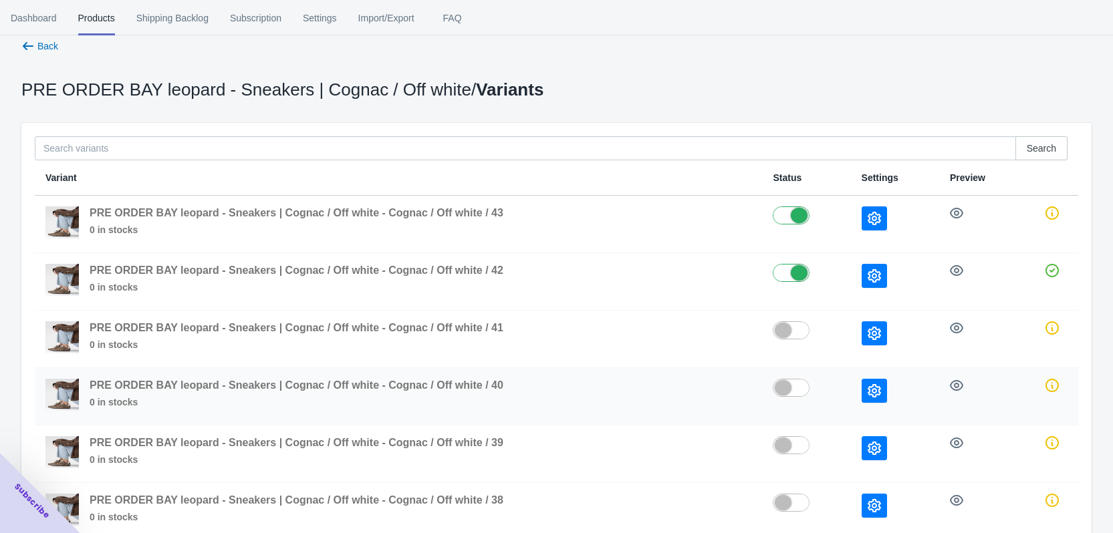
scroll to position [0, 0]
